Goal: Task Accomplishment & Management: Complete application form

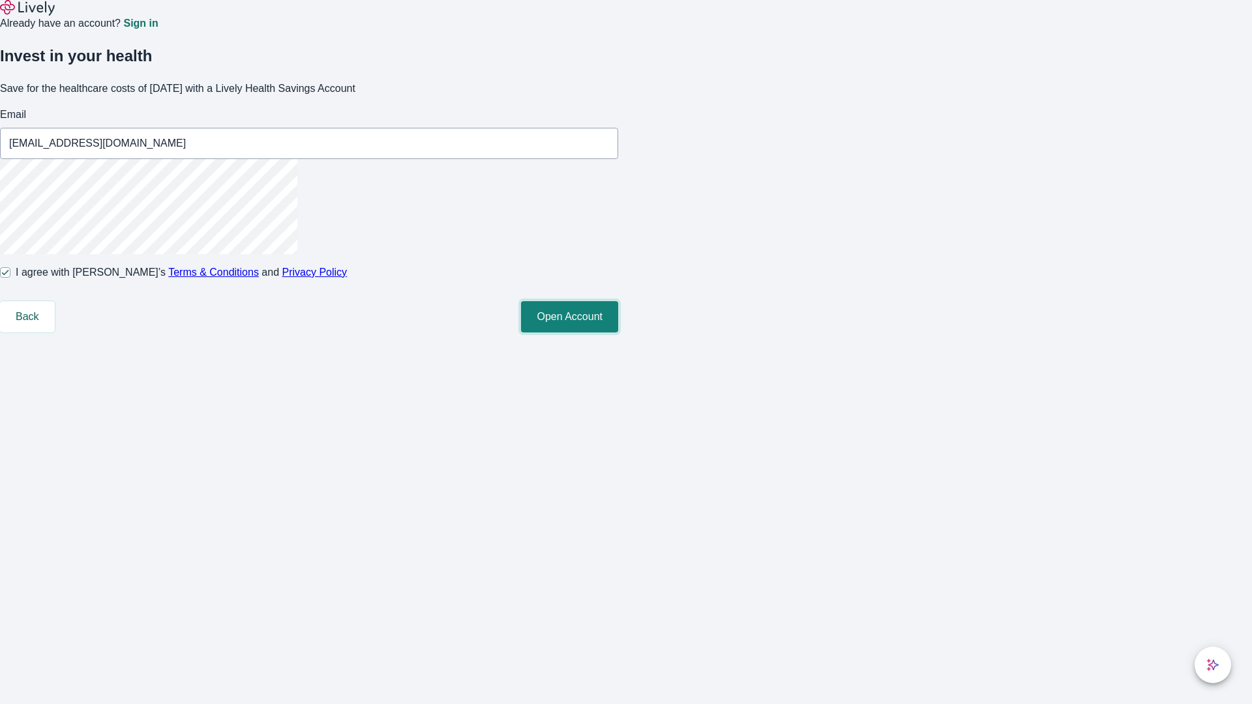
click at [618, 333] on button "Open Account" at bounding box center [569, 316] width 97 height 31
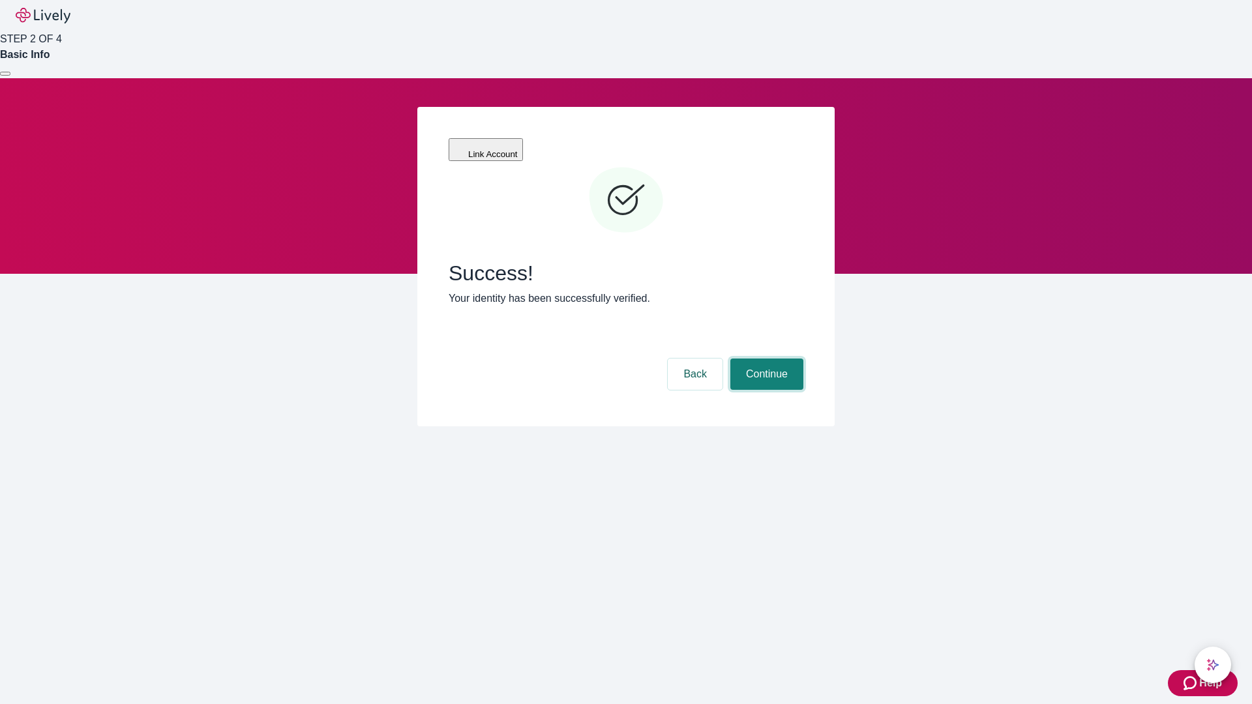
click at [765, 359] on button "Continue" at bounding box center [766, 374] width 73 height 31
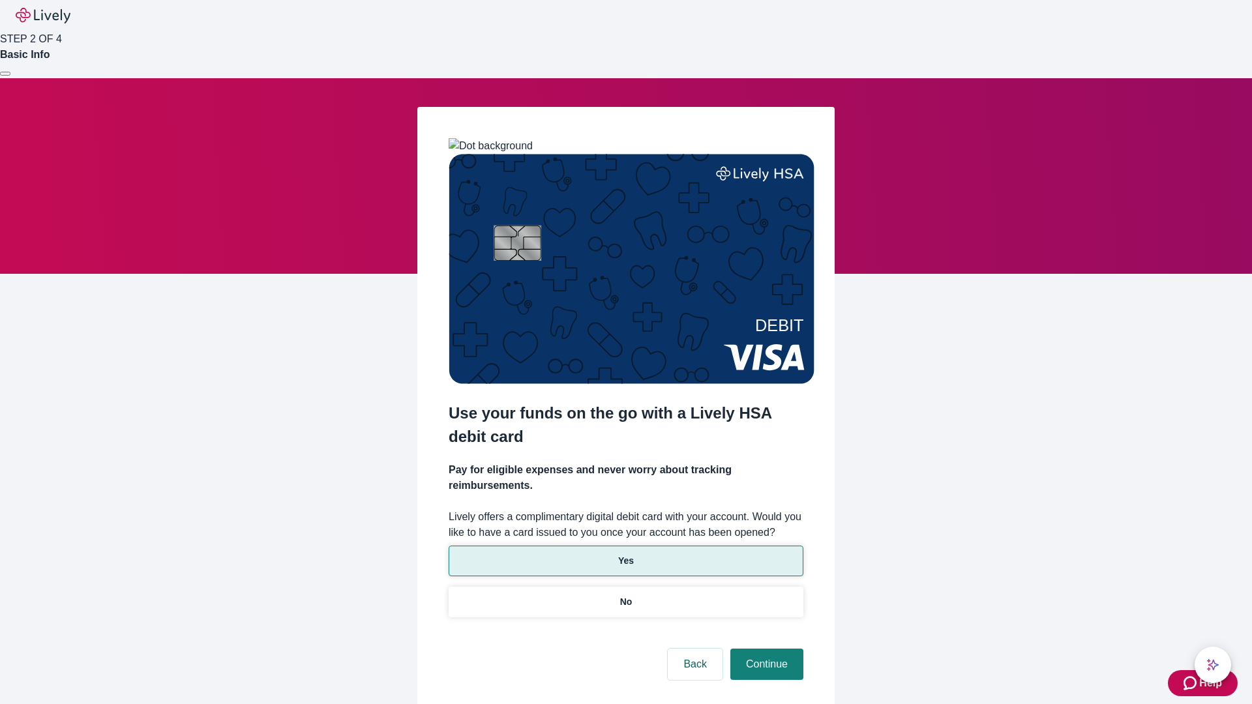
click at [625, 554] on p "Yes" at bounding box center [626, 561] width 16 height 14
click at [765, 649] on button "Continue" at bounding box center [766, 664] width 73 height 31
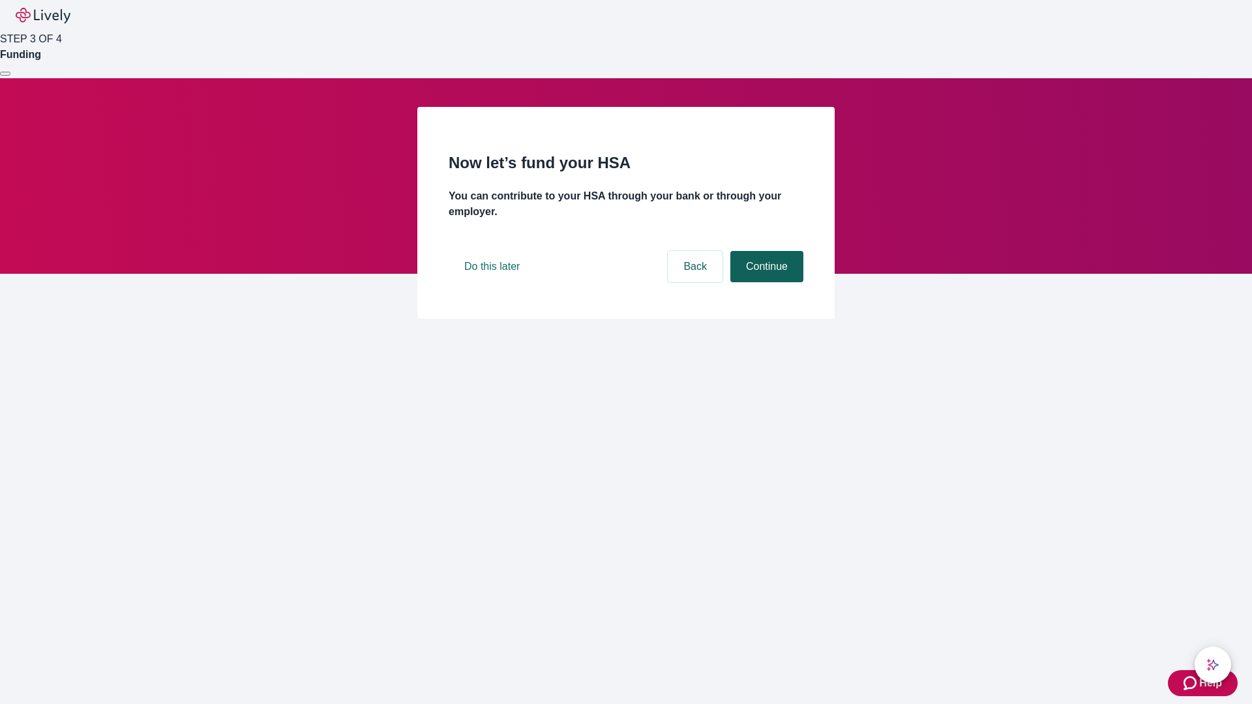
click at [765, 282] on button "Continue" at bounding box center [766, 266] width 73 height 31
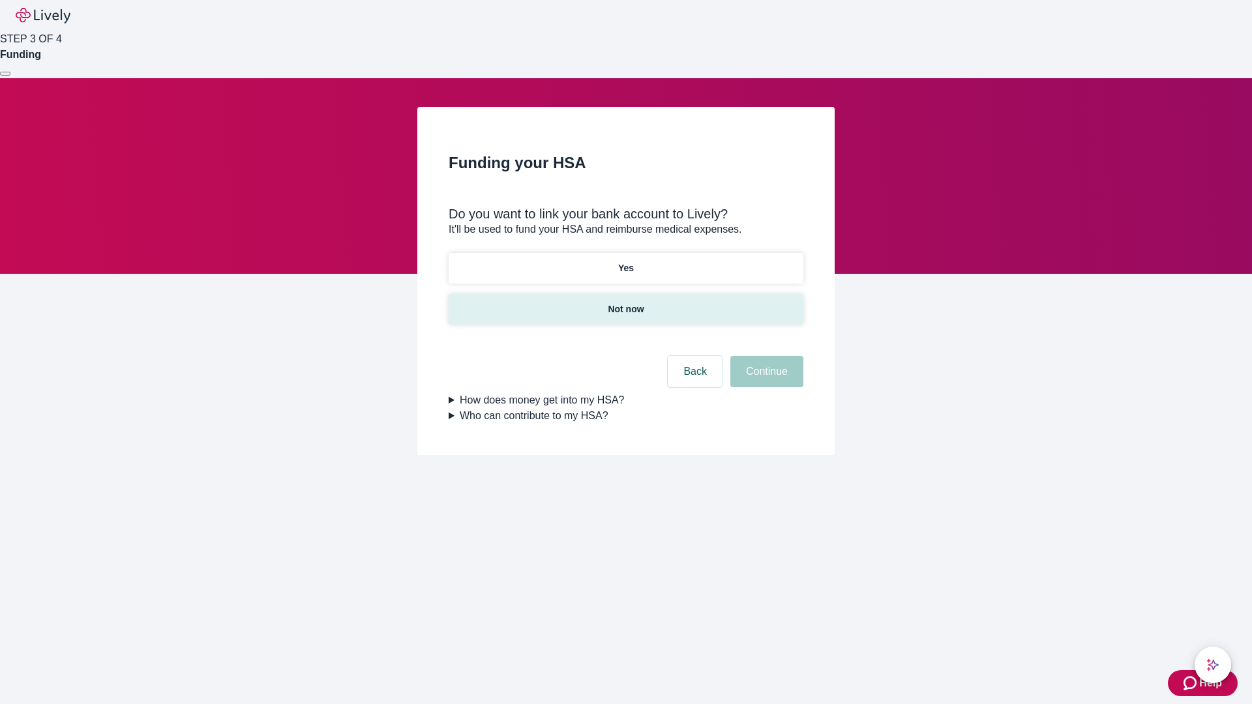
click at [625, 303] on p "Not now" at bounding box center [626, 310] width 36 height 14
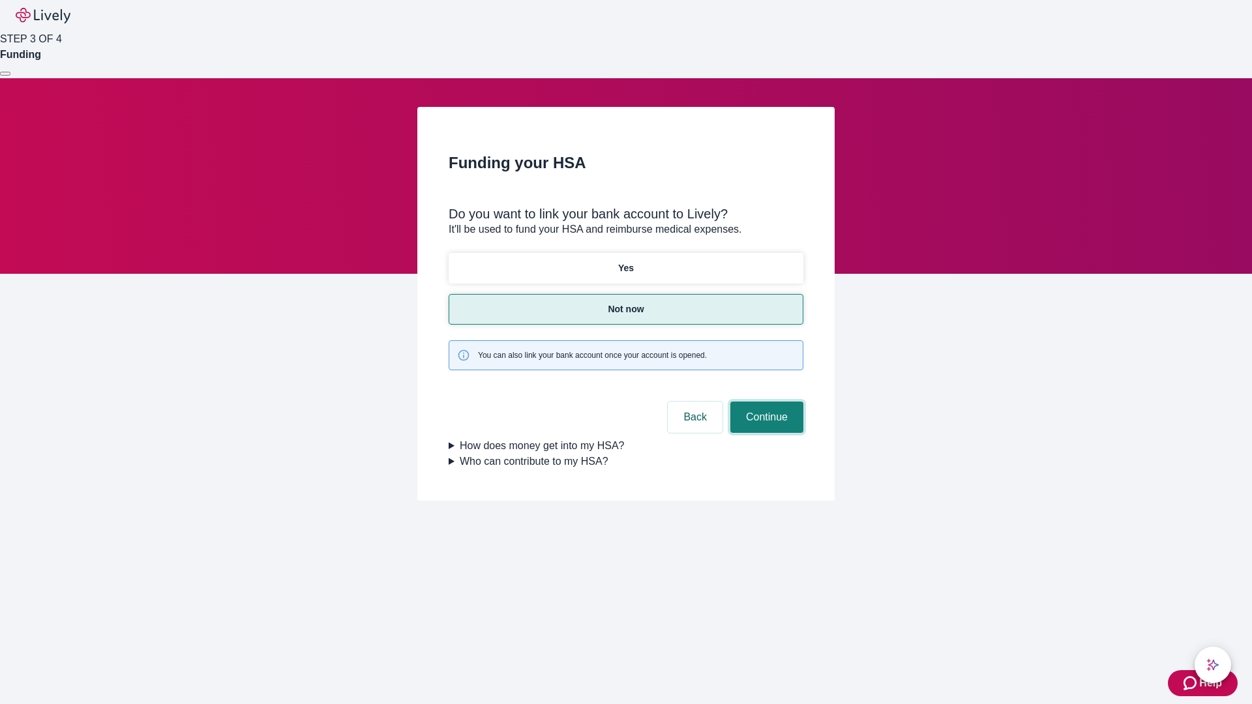
click at [765, 402] on button "Continue" at bounding box center [766, 417] width 73 height 31
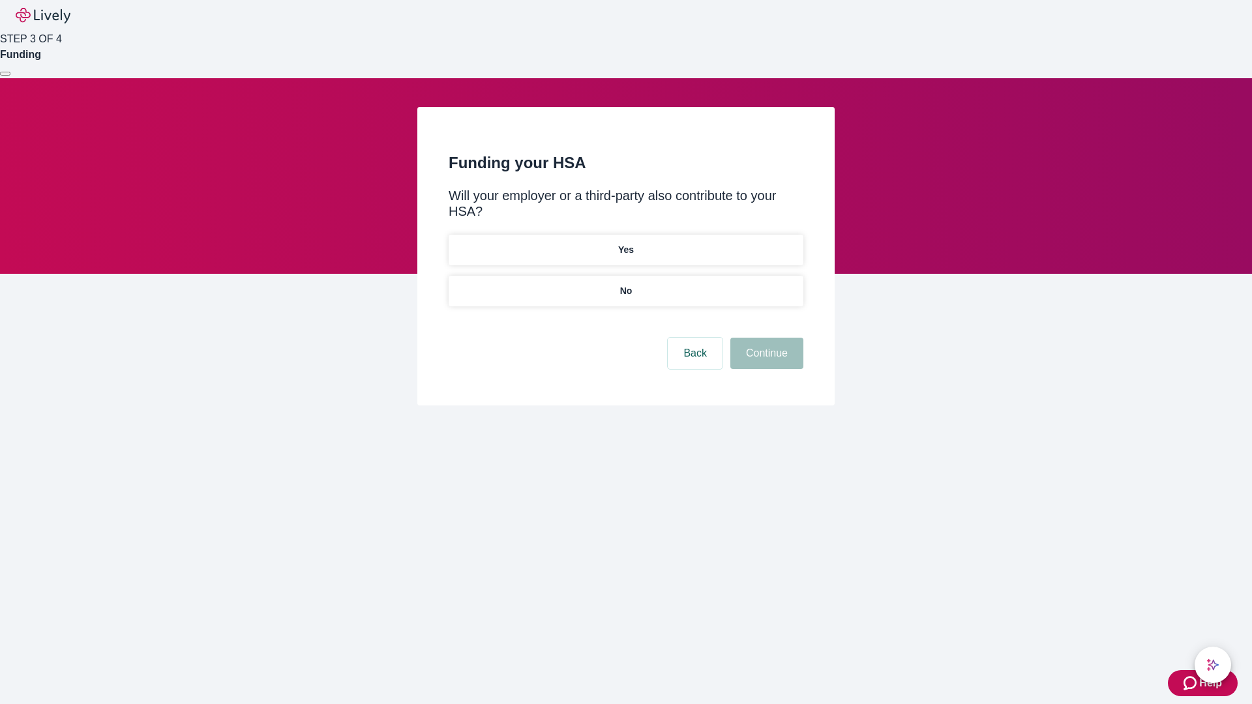
click at [625, 284] on p "No" at bounding box center [626, 291] width 12 height 14
click at [765, 338] on button "Continue" at bounding box center [766, 353] width 73 height 31
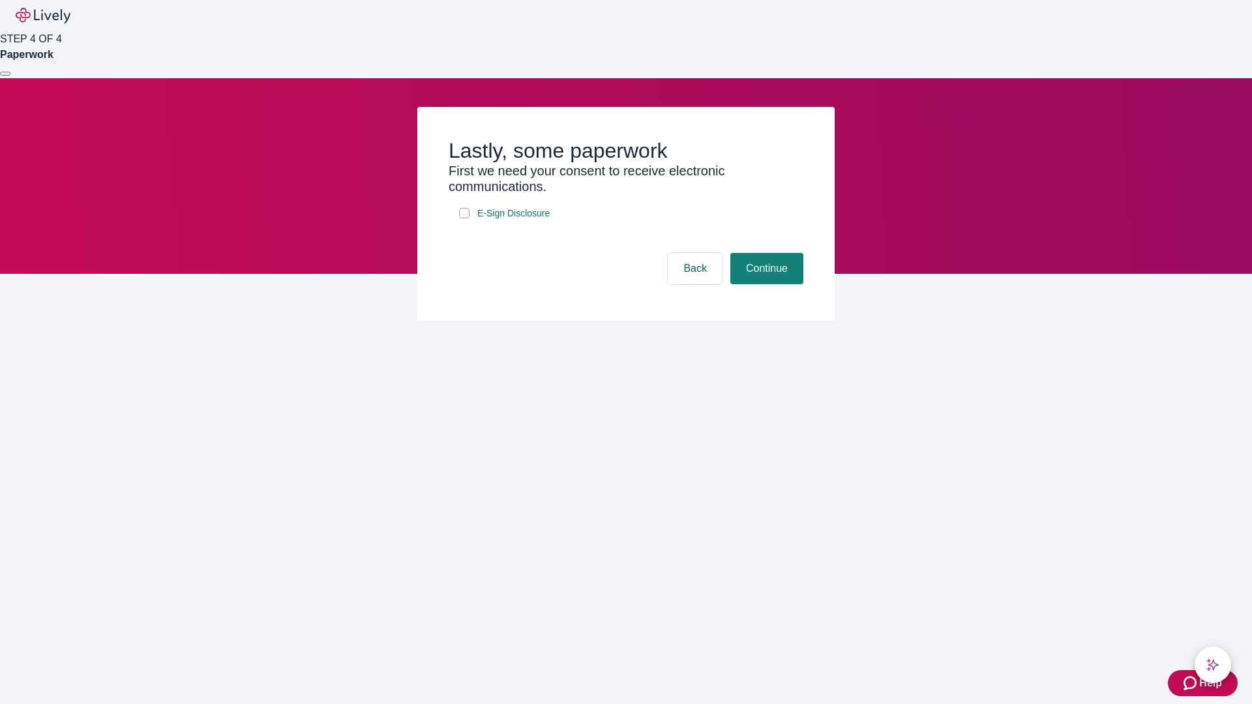
click at [464, 218] on input "E-Sign Disclosure" at bounding box center [464, 213] width 10 height 10
checkbox input "true"
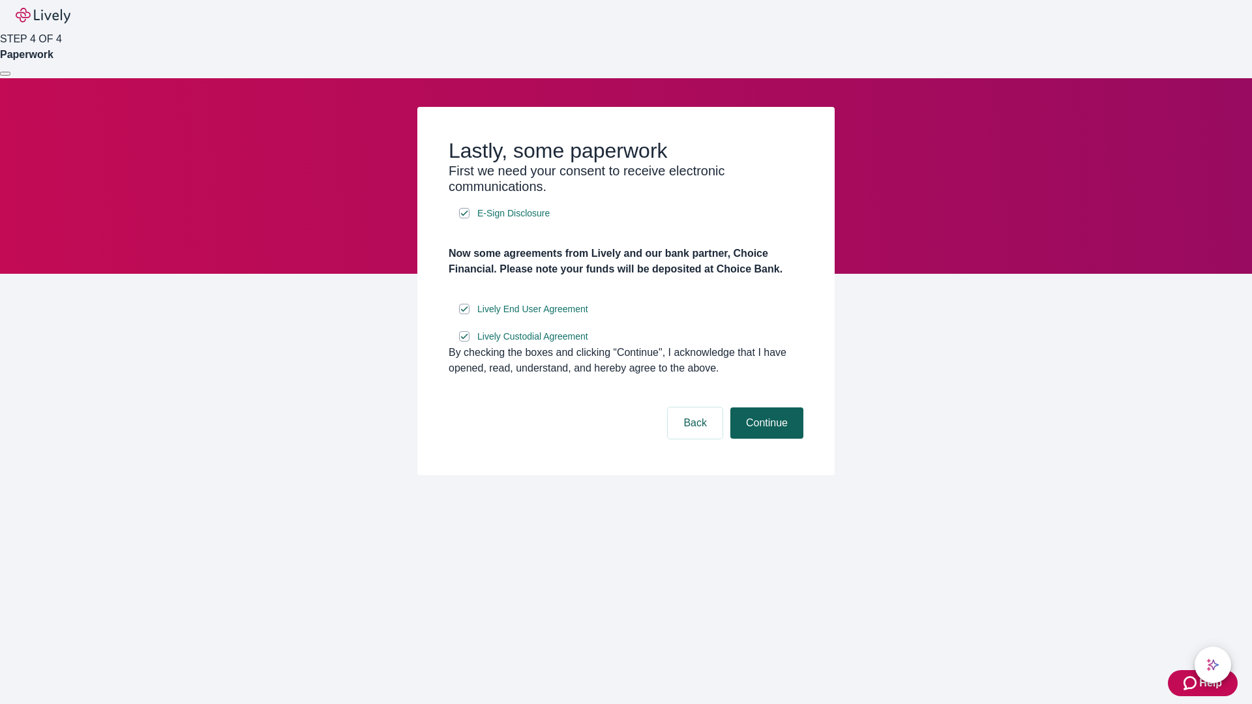
click at [765, 439] on button "Continue" at bounding box center [766, 423] width 73 height 31
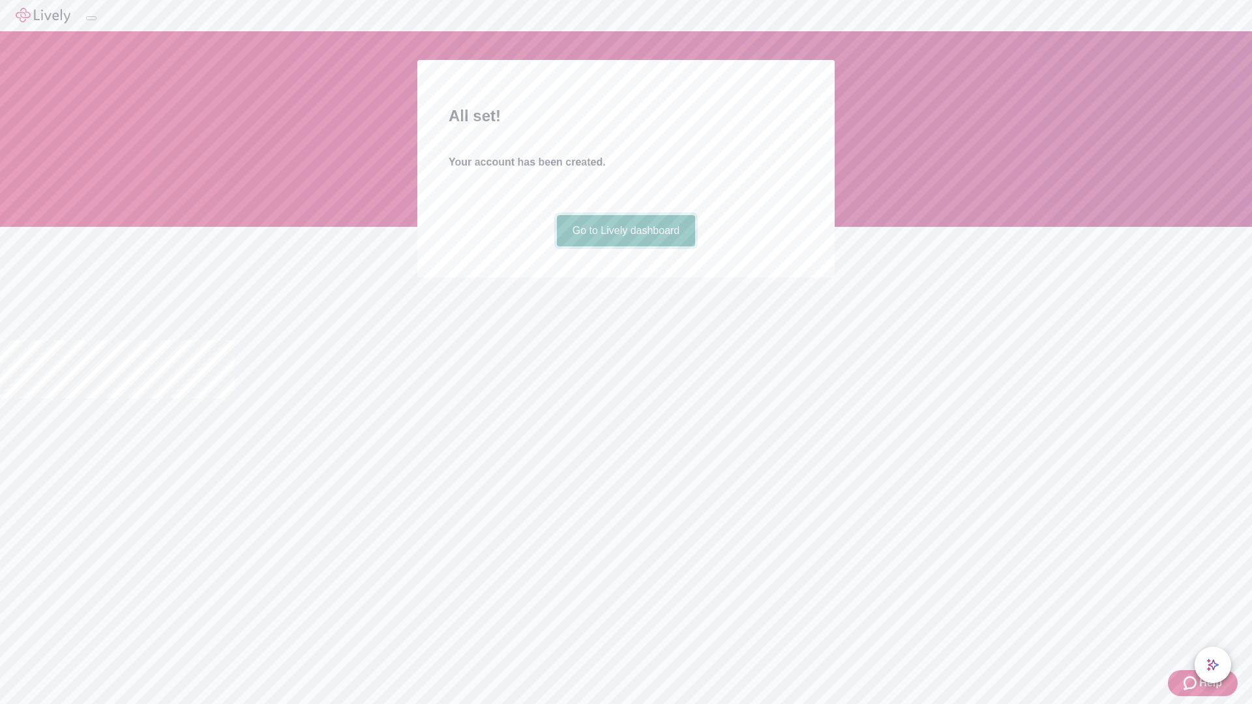
click at [625, 247] on link "Go to Lively dashboard" at bounding box center [626, 230] width 139 height 31
